Goal: Information Seeking & Learning: Learn about a topic

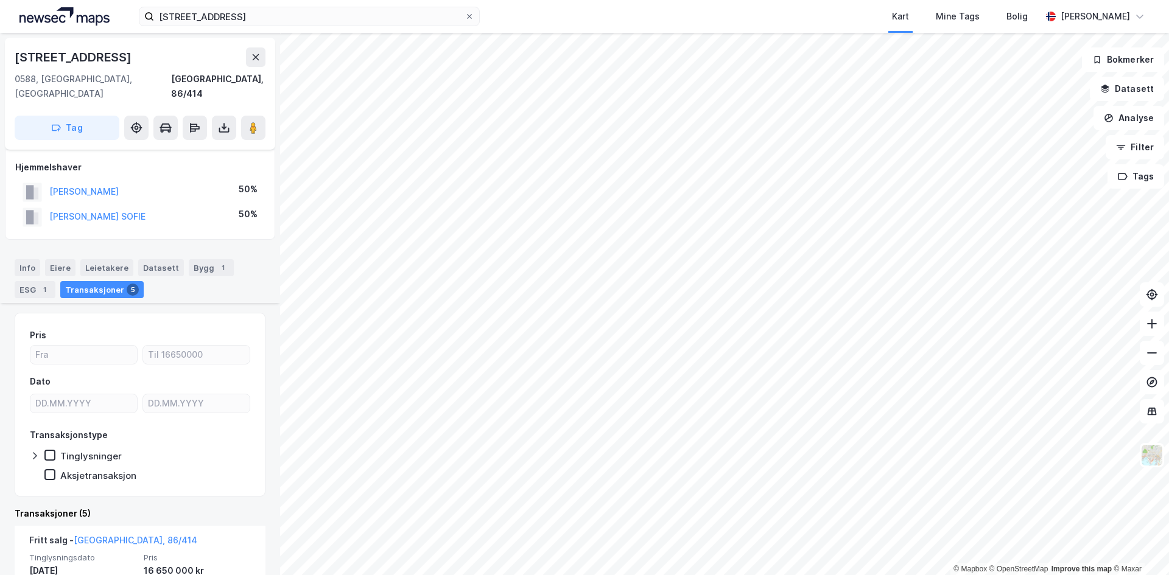
scroll to position [243, 0]
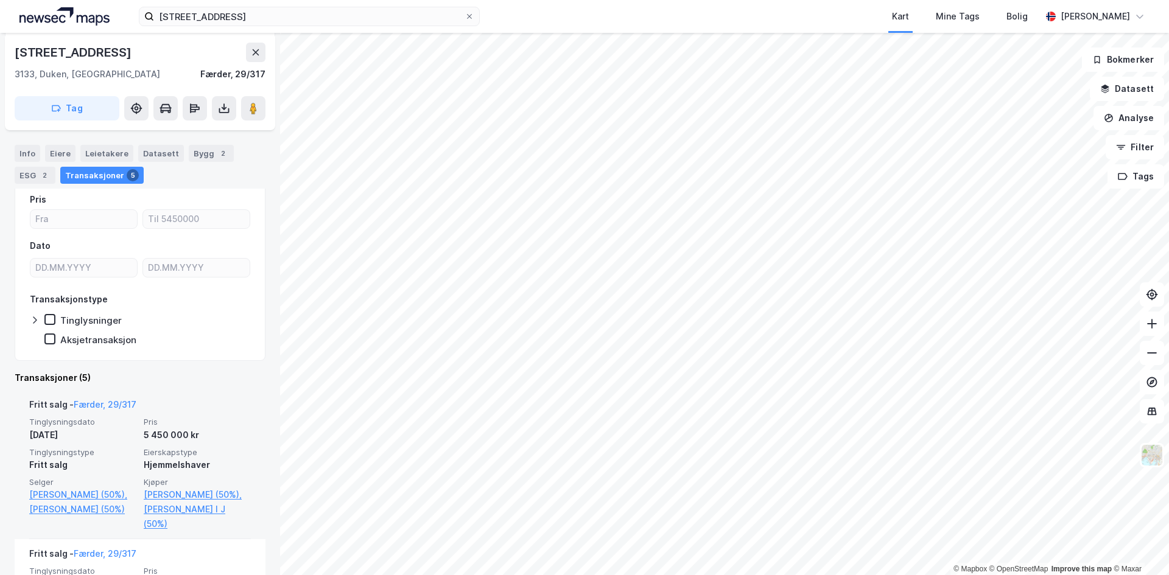
scroll to position [122, 0]
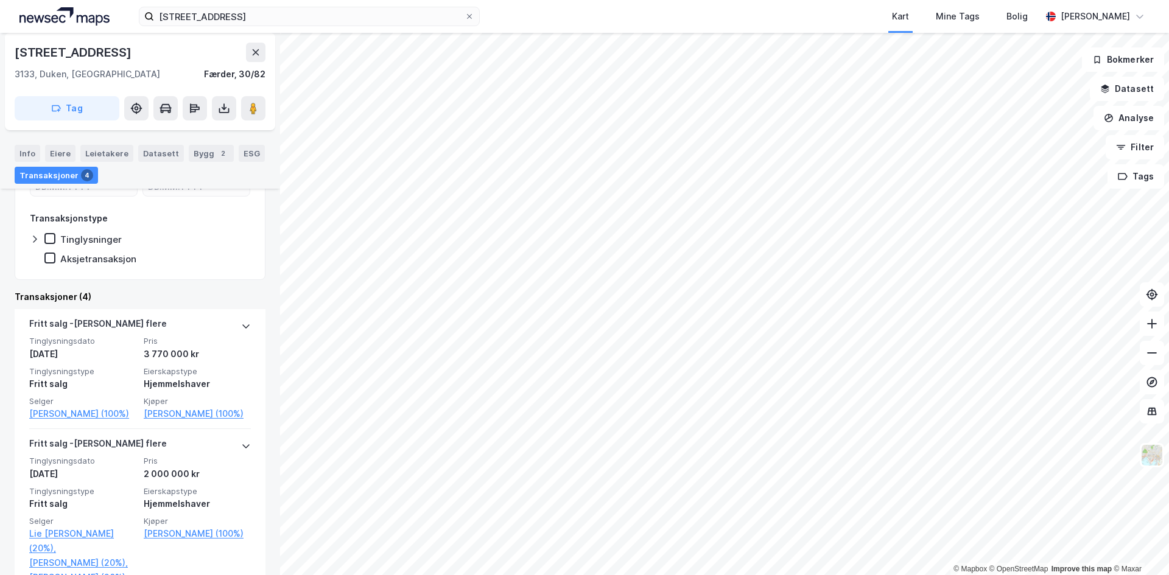
scroll to position [183, 0]
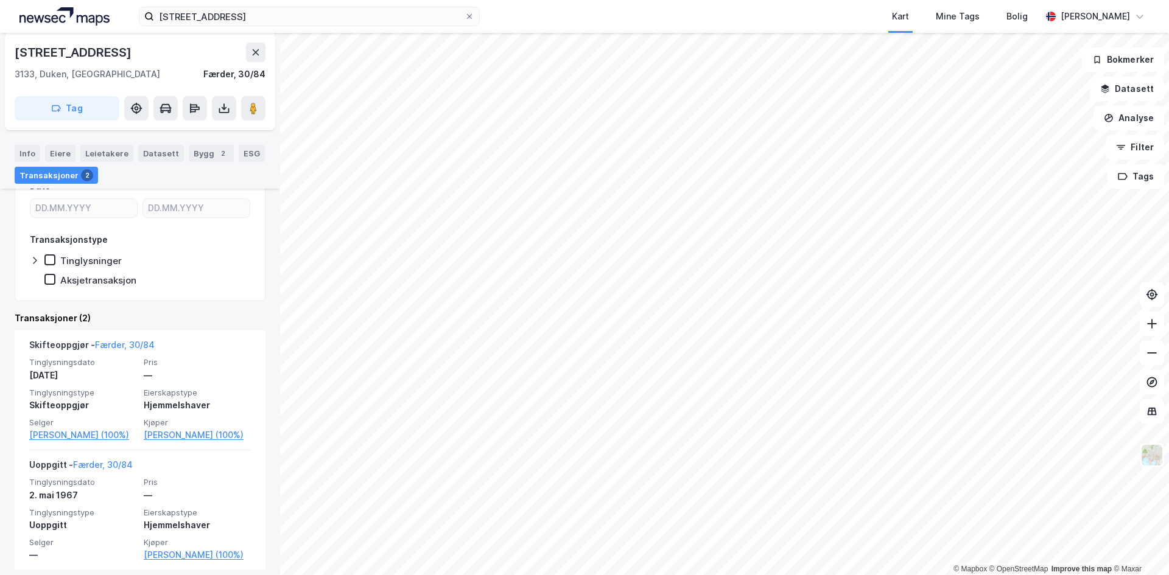
scroll to position [165, 0]
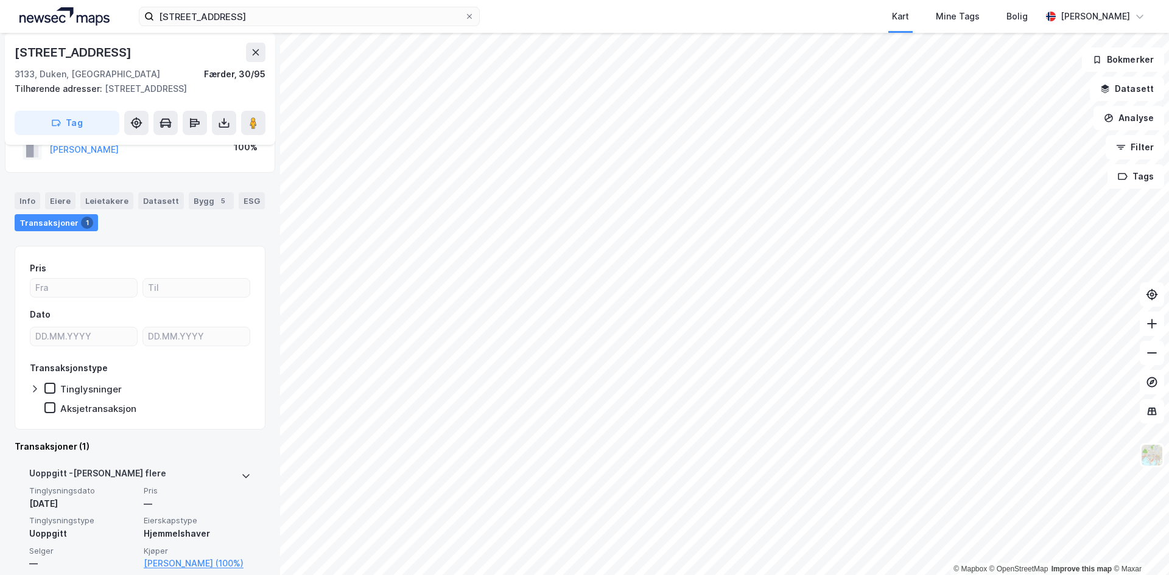
scroll to position [61, 0]
